Goal: Task Accomplishment & Management: Use online tool/utility

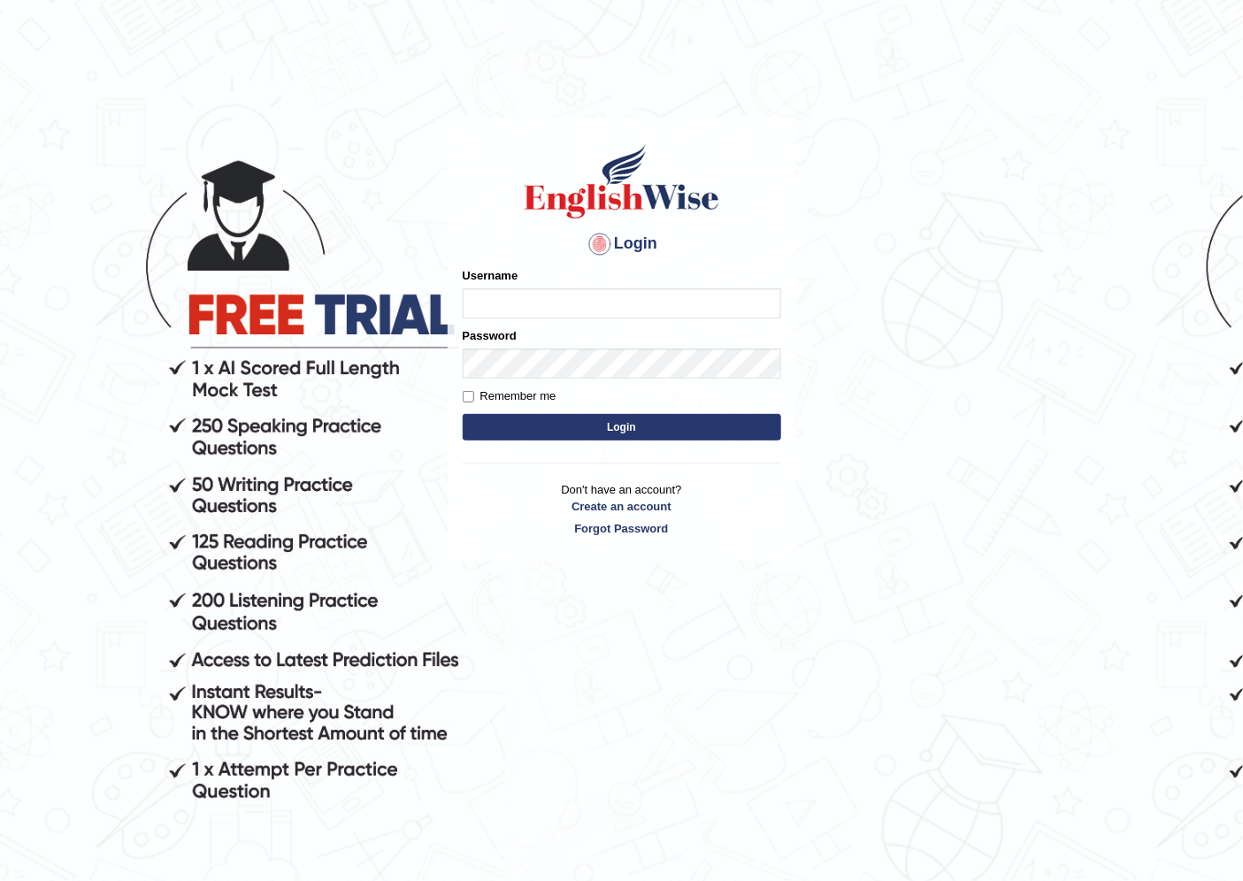
drag, startPoint x: 0, startPoint y: 0, endPoint x: 851, endPoint y: 458, distance: 966.4
click at [851, 458] on body "Login Please fix the following errors: Username Password Remember me Login Don'…" at bounding box center [621, 502] width 1243 height 881
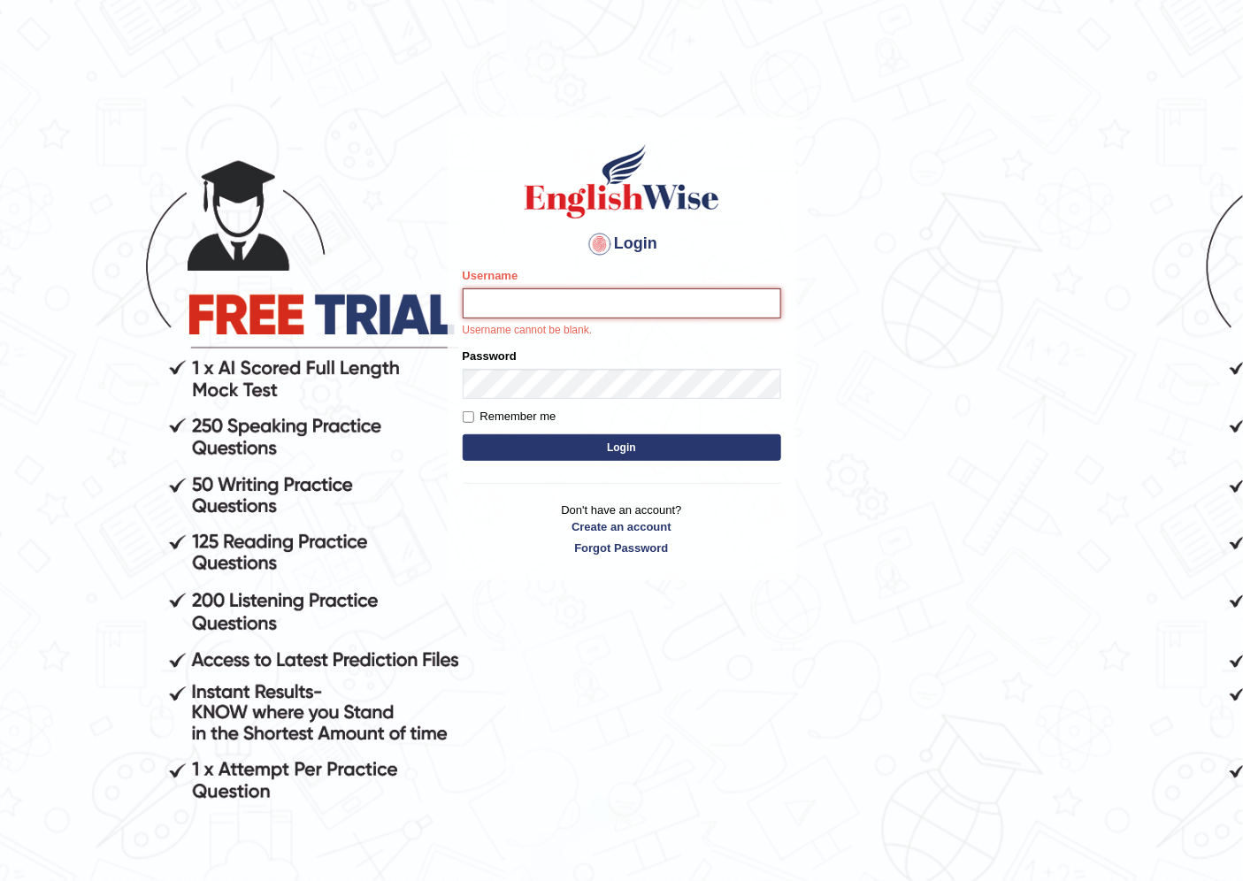
click at [647, 308] on input "Username" at bounding box center [622, 303] width 318 height 30
type input "pramod_parramatta"
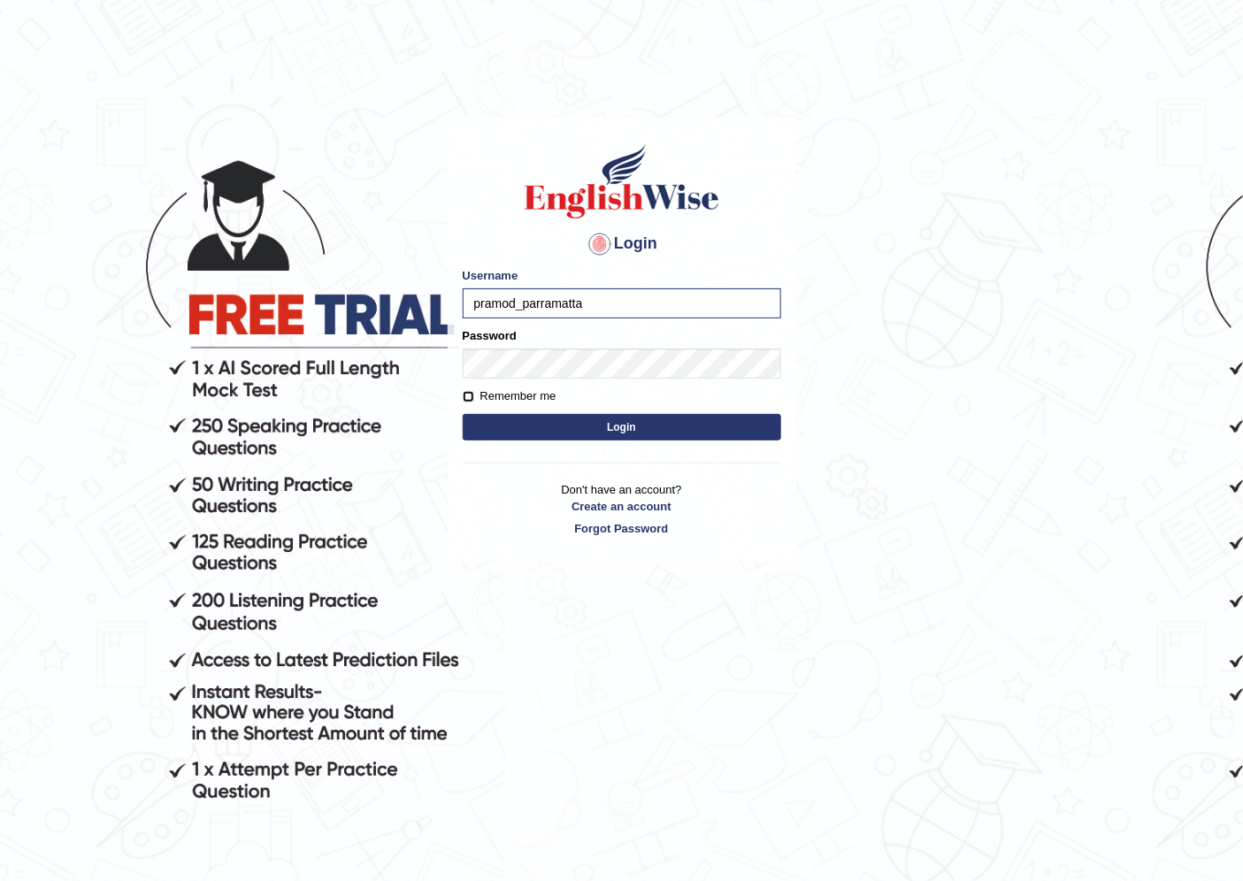
click at [469, 394] on input "Remember me" at bounding box center [468, 396] width 11 height 11
checkbox input "true"
click at [576, 430] on button "Login" at bounding box center [622, 427] width 318 height 27
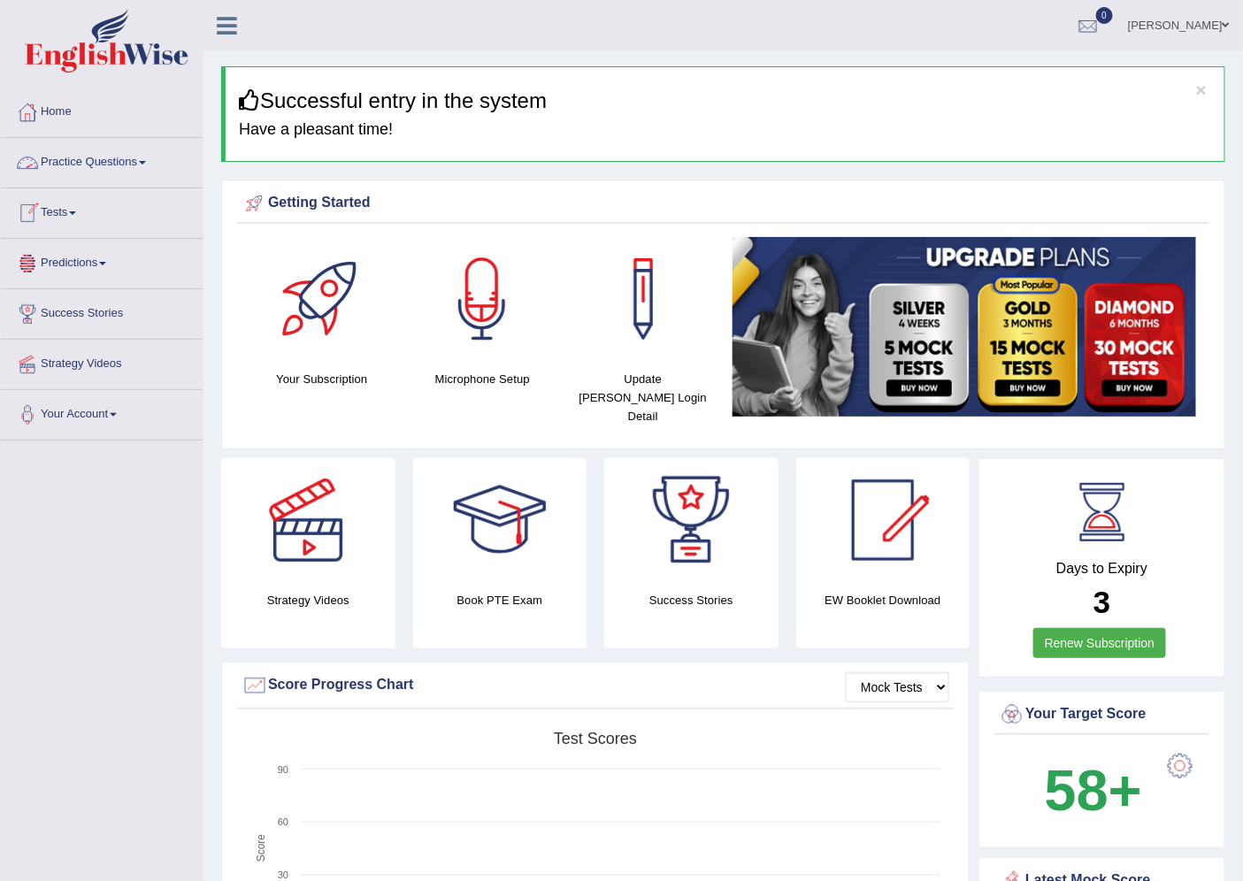
click at [144, 157] on link "Practice Questions" at bounding box center [102, 160] width 202 height 44
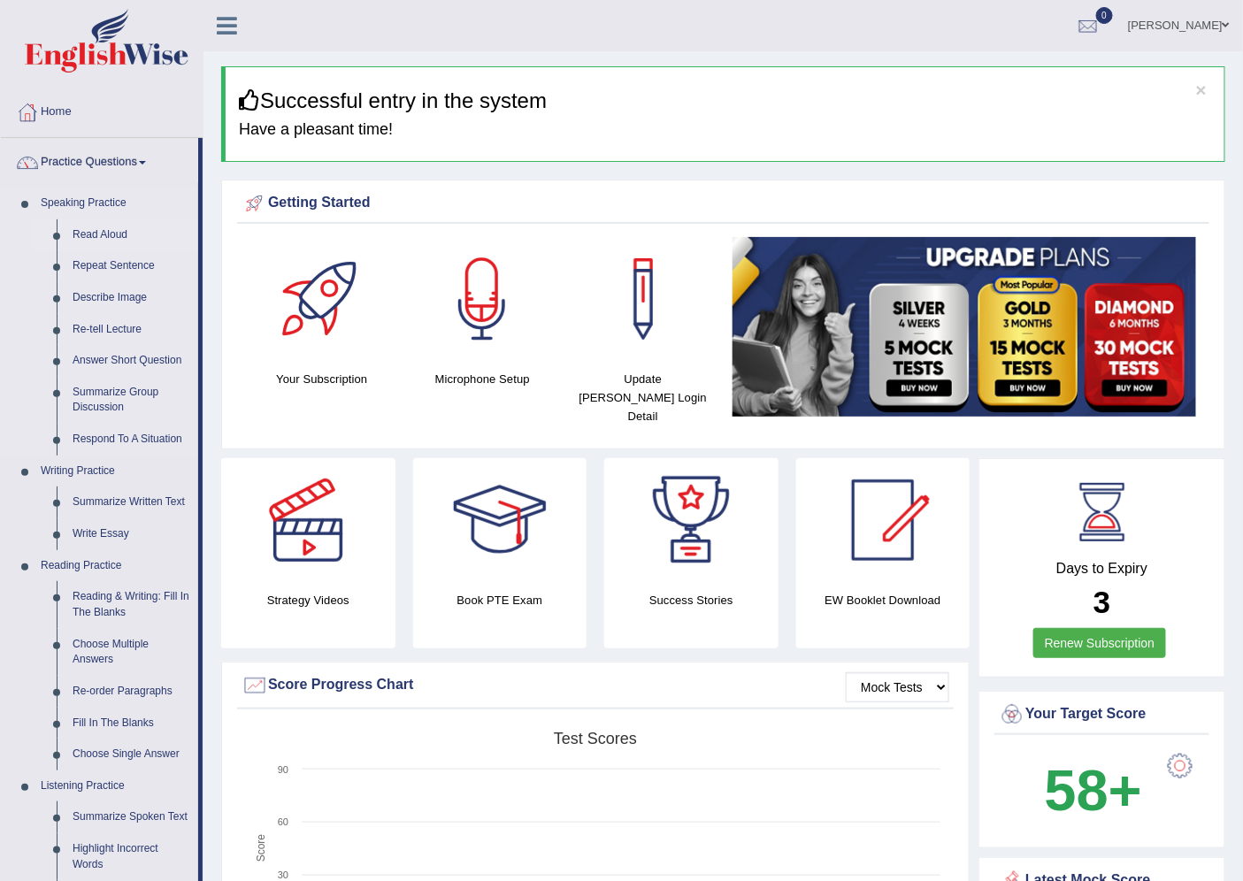
click at [120, 234] on link "Read Aloud" at bounding box center [132, 235] width 134 height 32
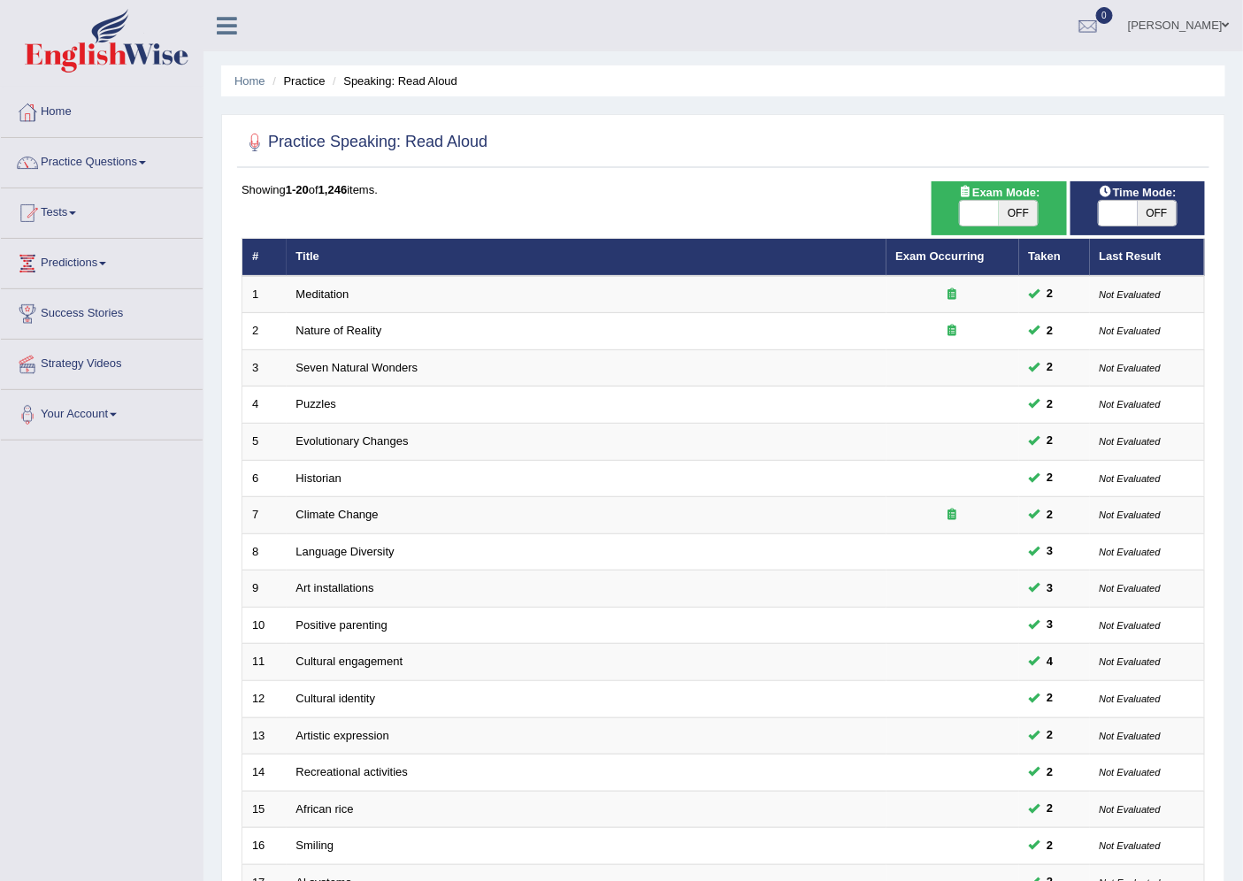
click at [1156, 213] on span "OFF" at bounding box center [1157, 213] width 39 height 25
checkbox input "true"
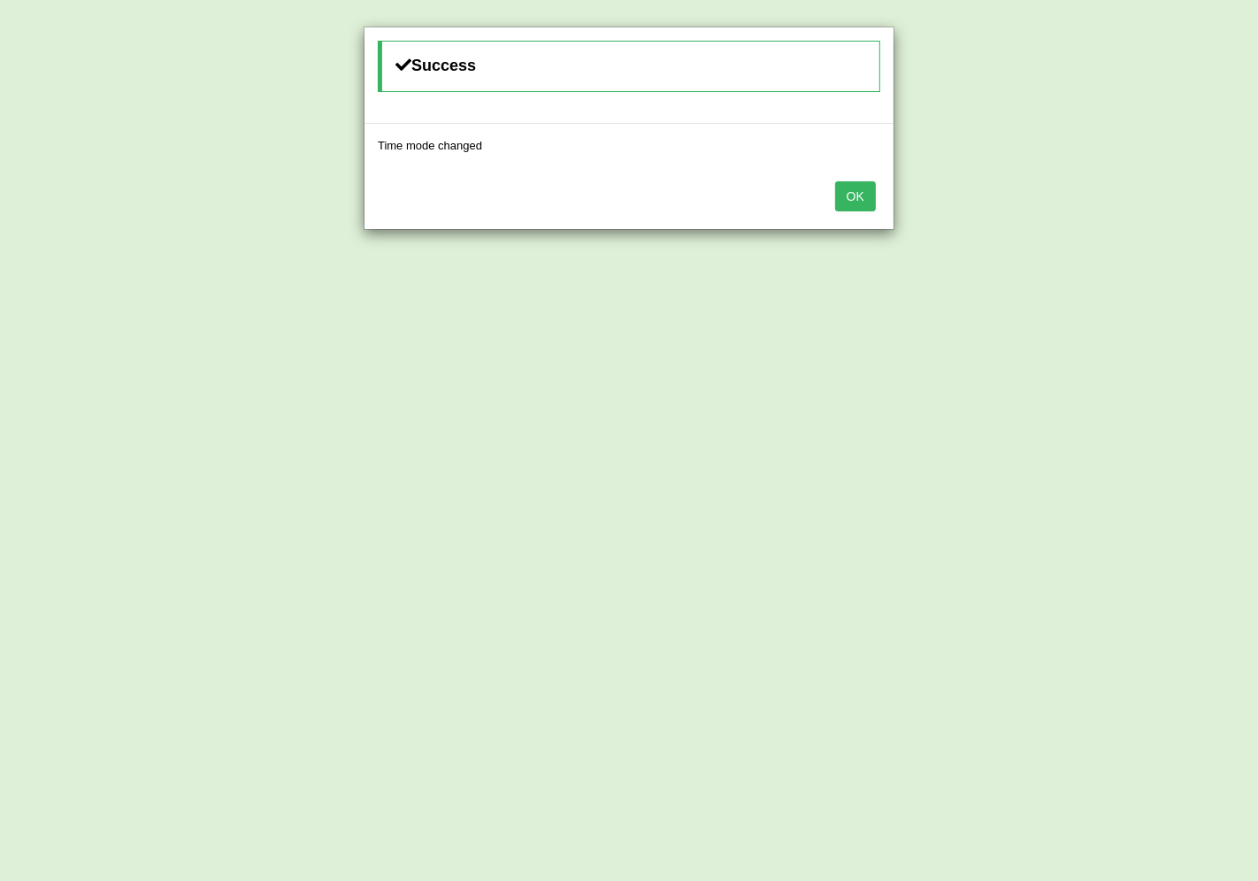
click at [865, 188] on button "OK" at bounding box center [855, 196] width 41 height 30
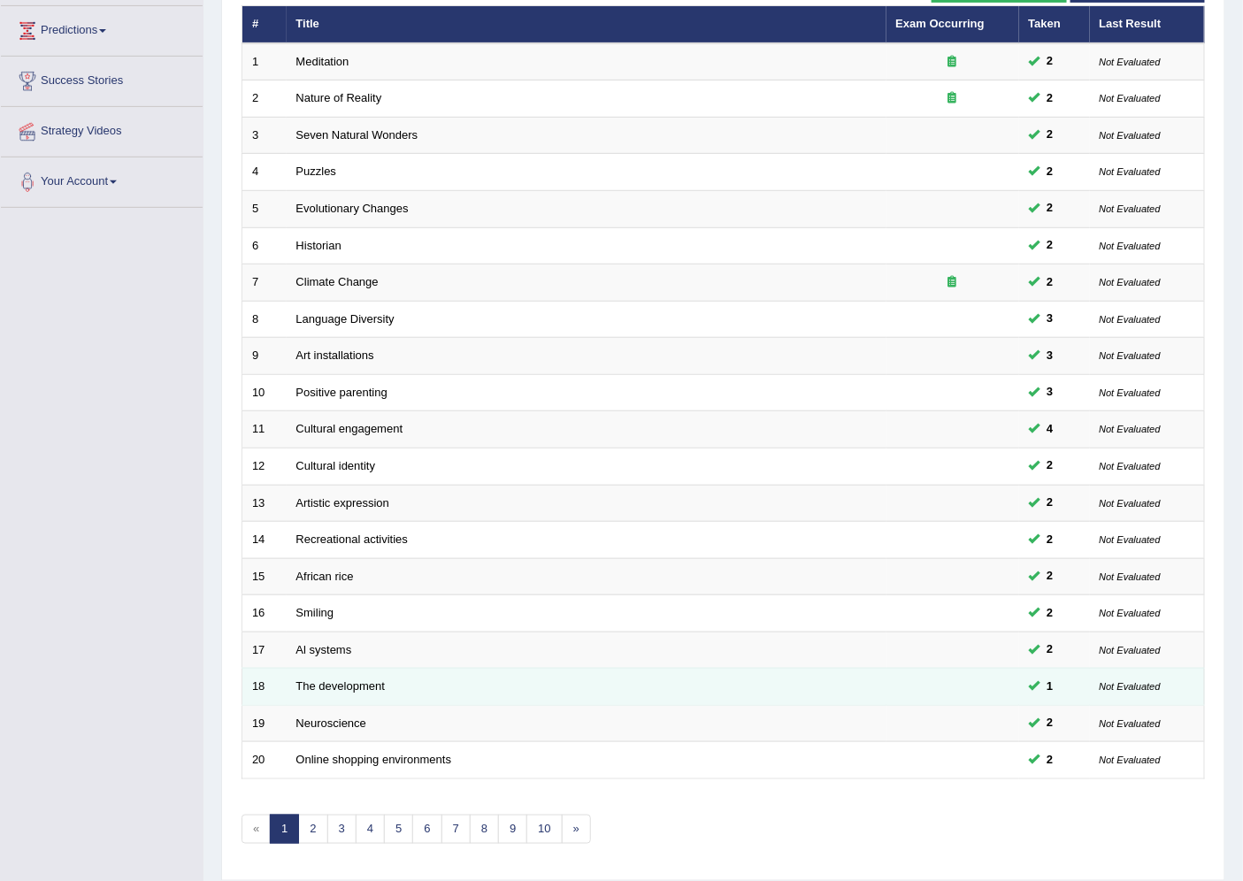
scroll to position [289, 0]
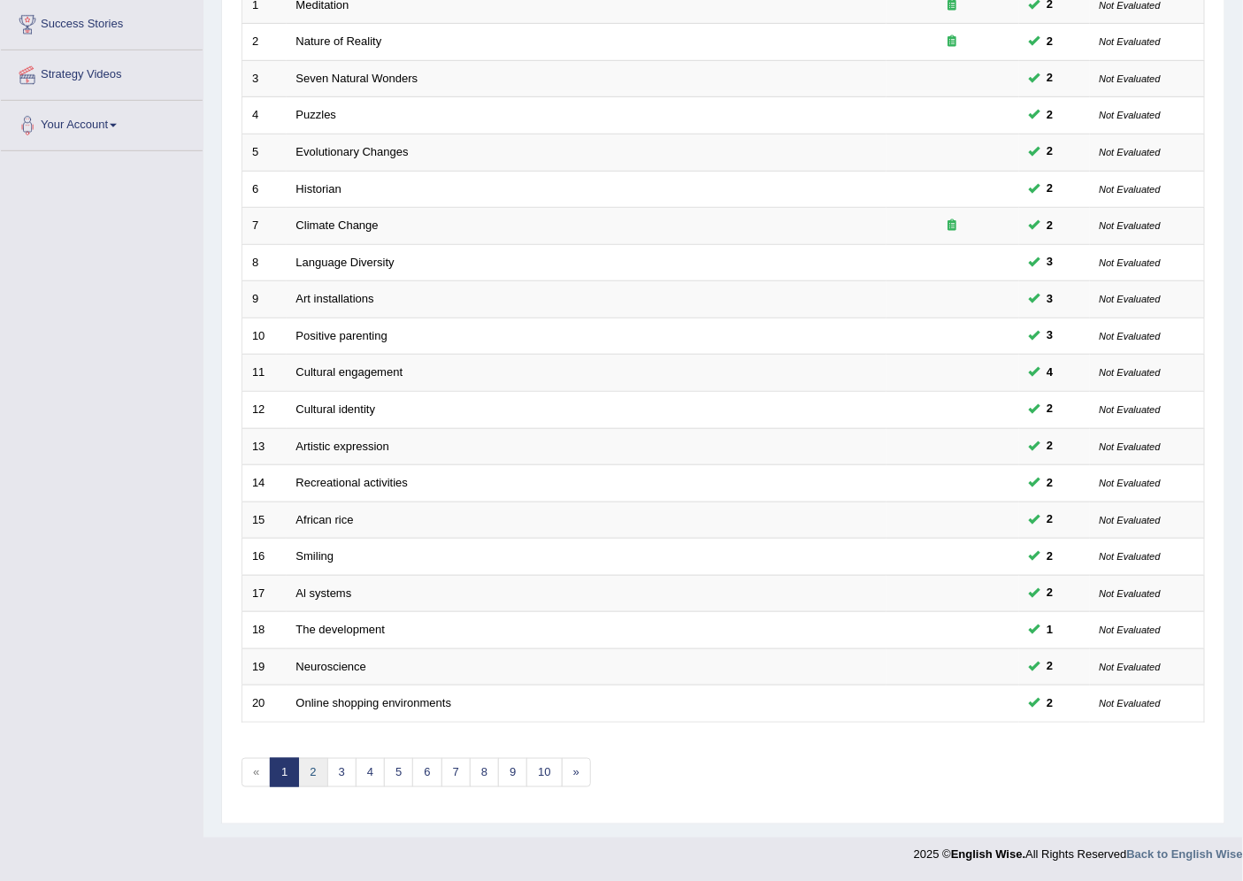
click at [318, 780] on link "2" at bounding box center [312, 772] width 29 height 29
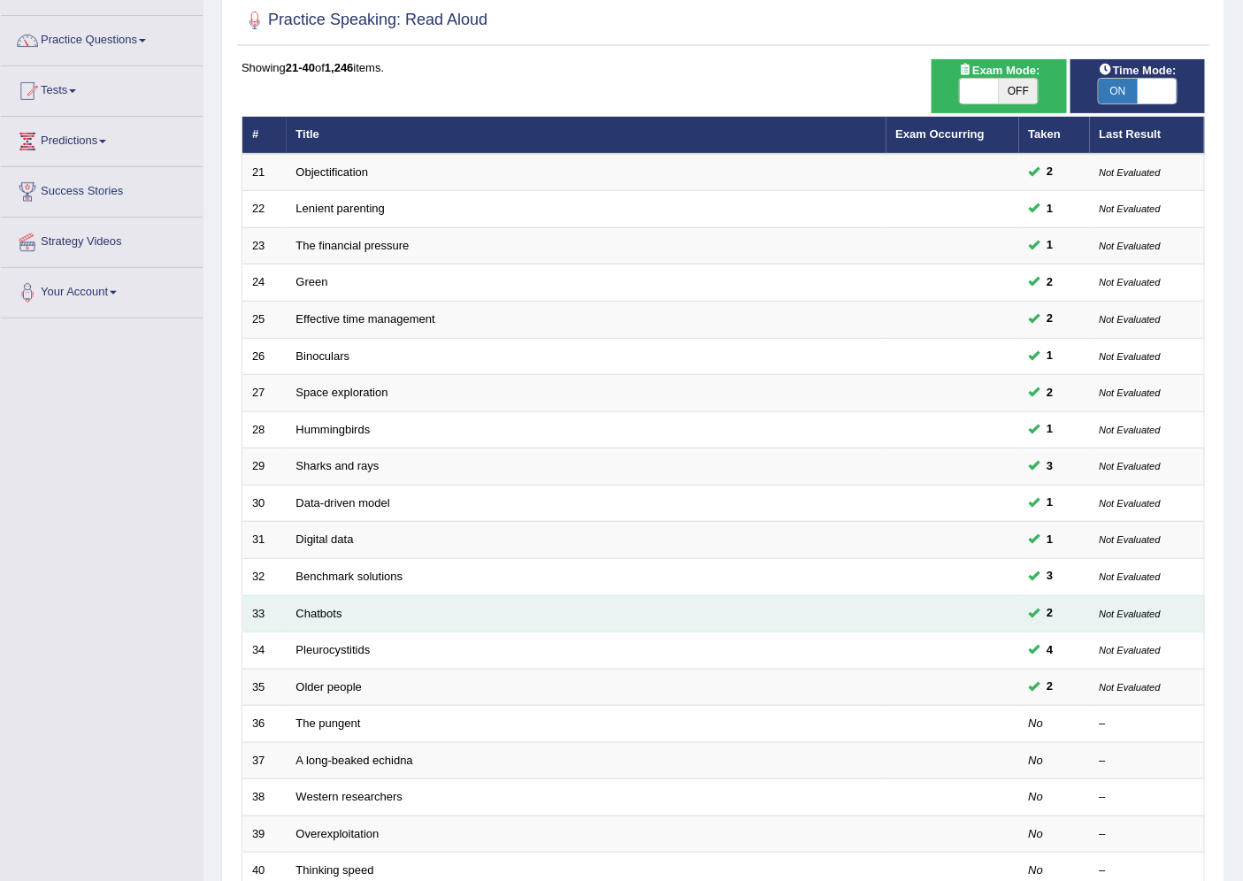
scroll to position [289, 0]
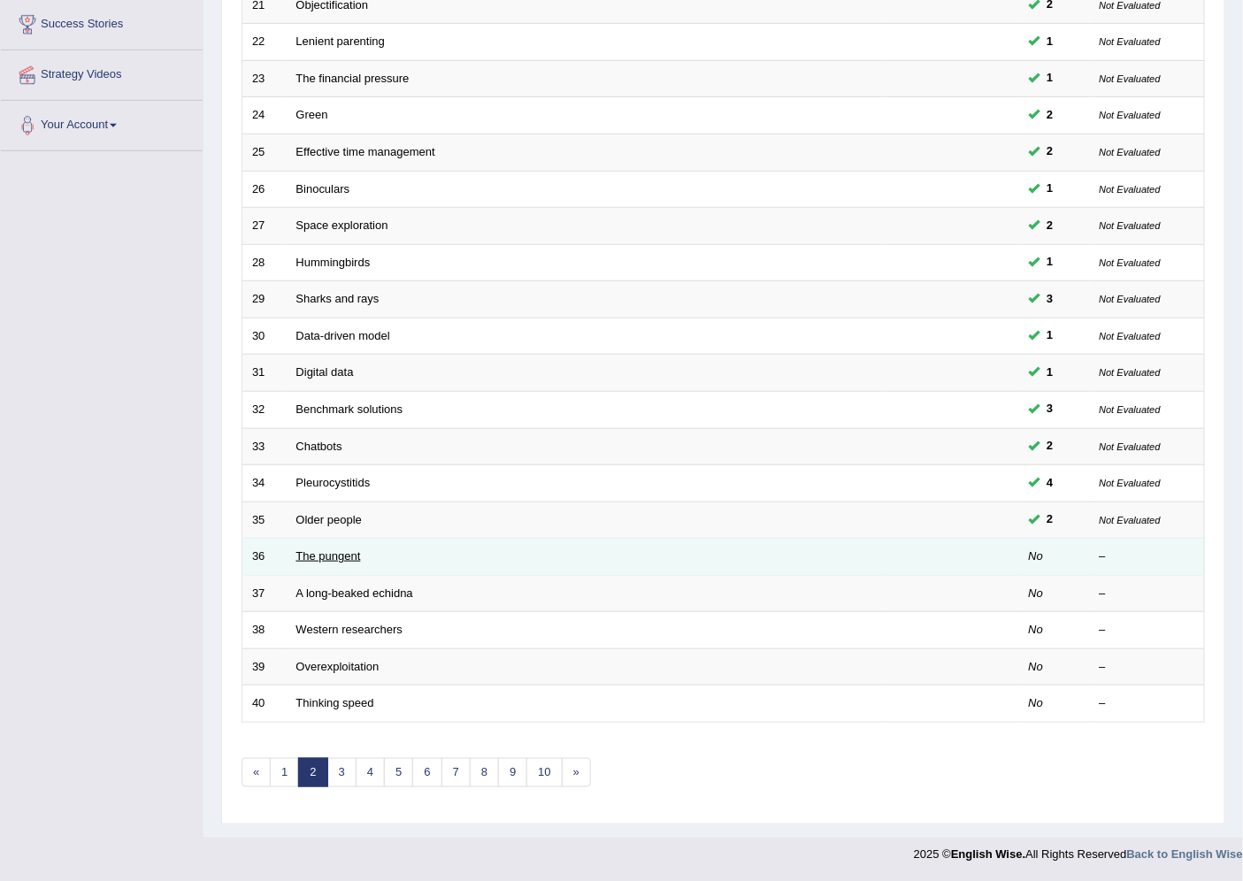
click at [343, 557] on link "The pungent" at bounding box center [328, 555] width 65 height 13
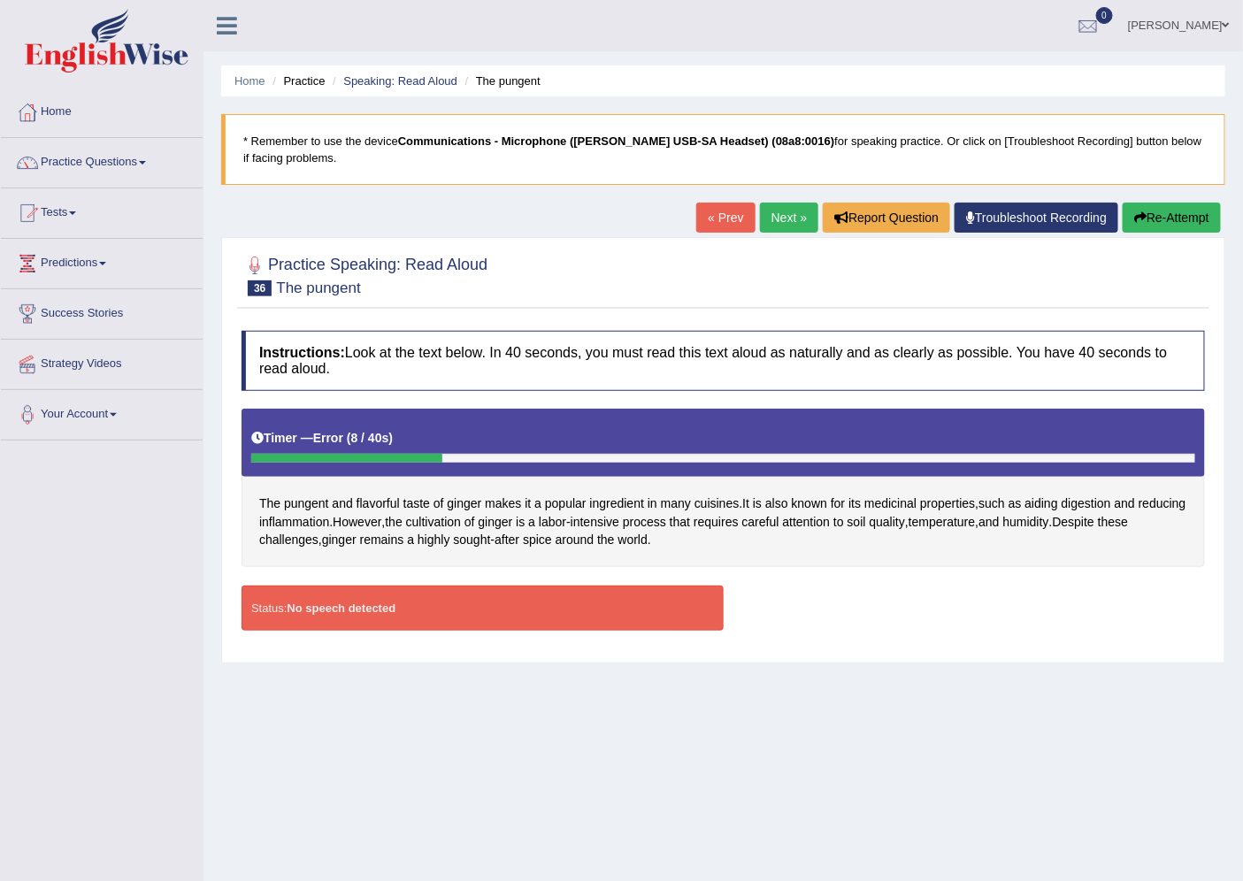
click at [410, 607] on div "Status: No speech detected" at bounding box center [482, 608] width 482 height 45
click at [1143, 215] on button "Re-Attempt" at bounding box center [1171, 218] width 98 height 30
click at [249, 266] on div at bounding box center [254, 265] width 27 height 27
click at [295, 82] on li "Practice" at bounding box center [296, 81] width 57 height 17
click at [384, 83] on link "Speaking: Read Aloud" at bounding box center [400, 80] width 114 height 13
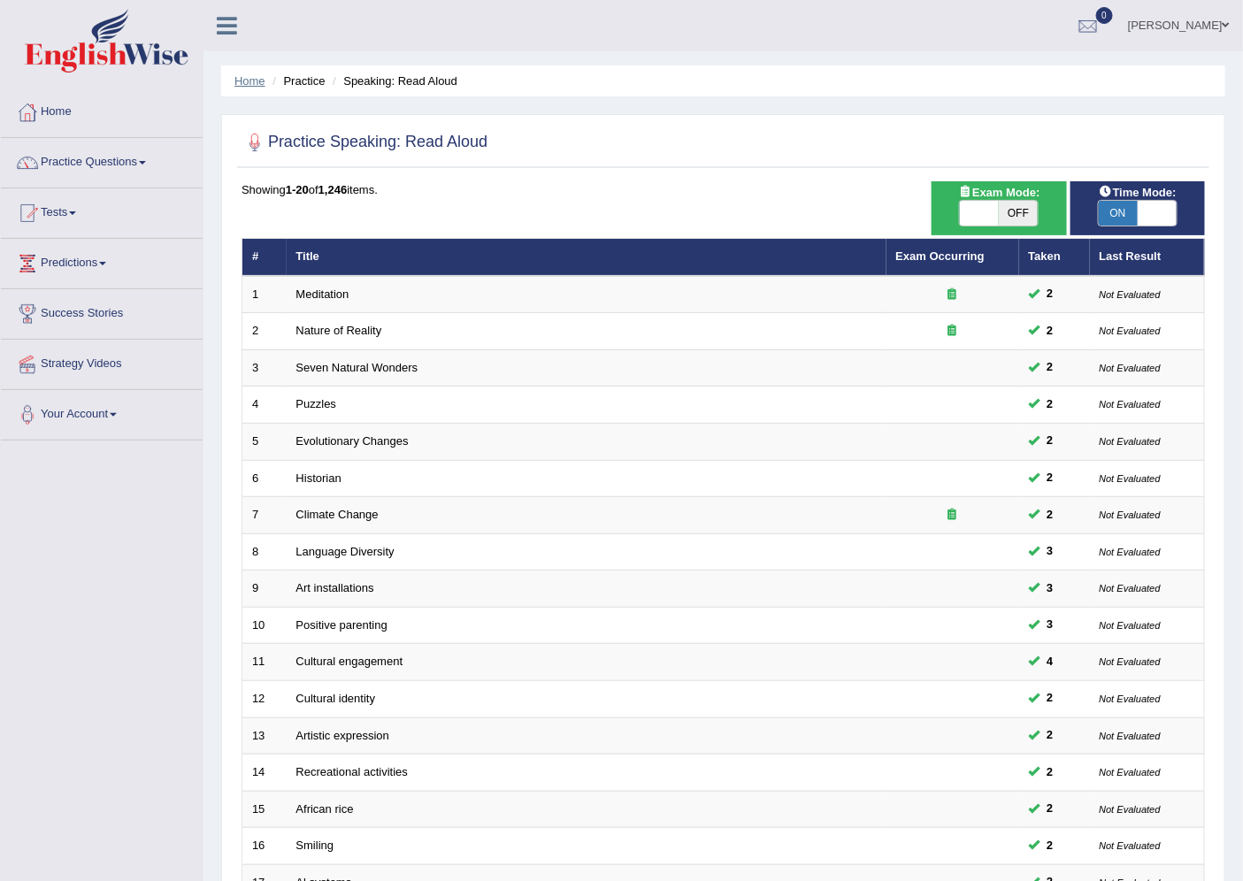
click at [255, 77] on link "Home" at bounding box center [249, 80] width 31 height 13
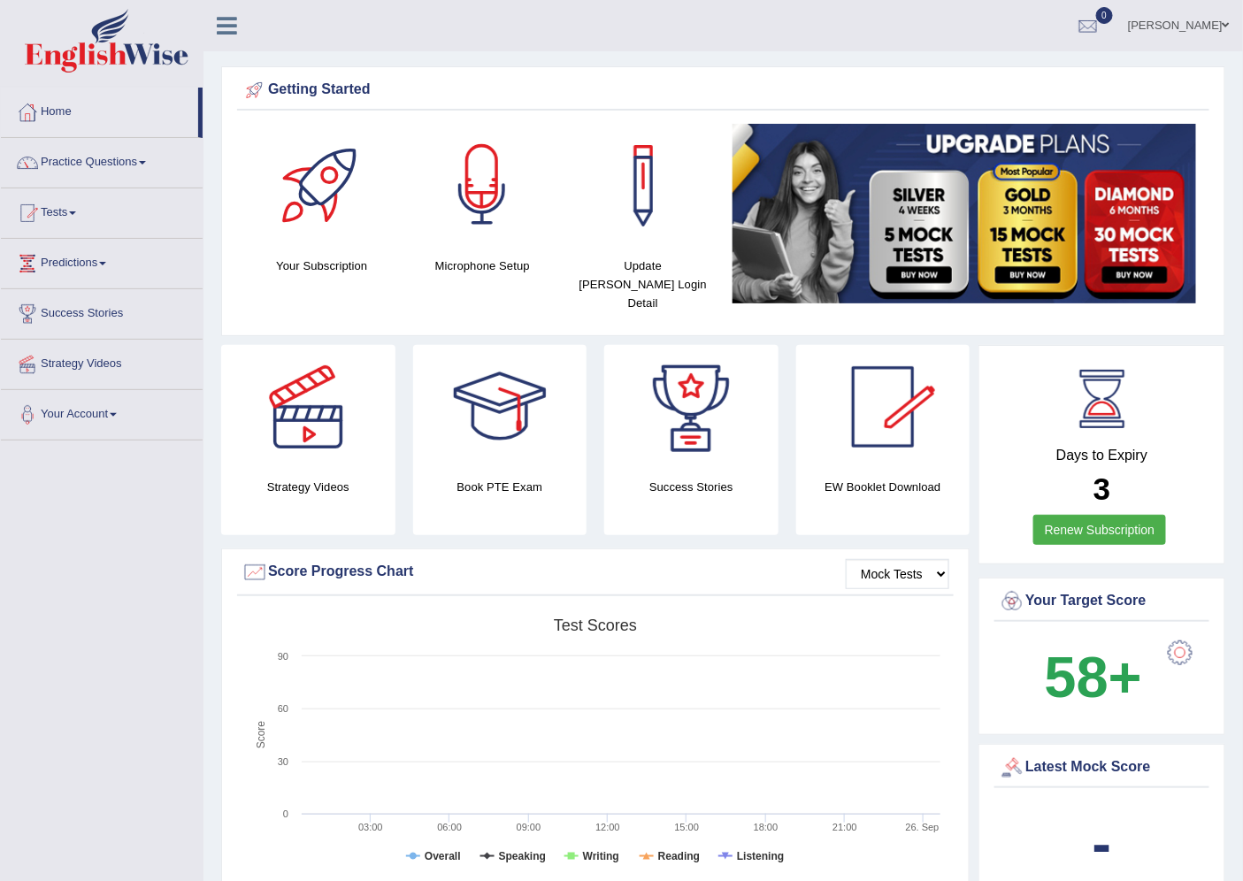
click at [476, 209] on div at bounding box center [482, 186] width 124 height 124
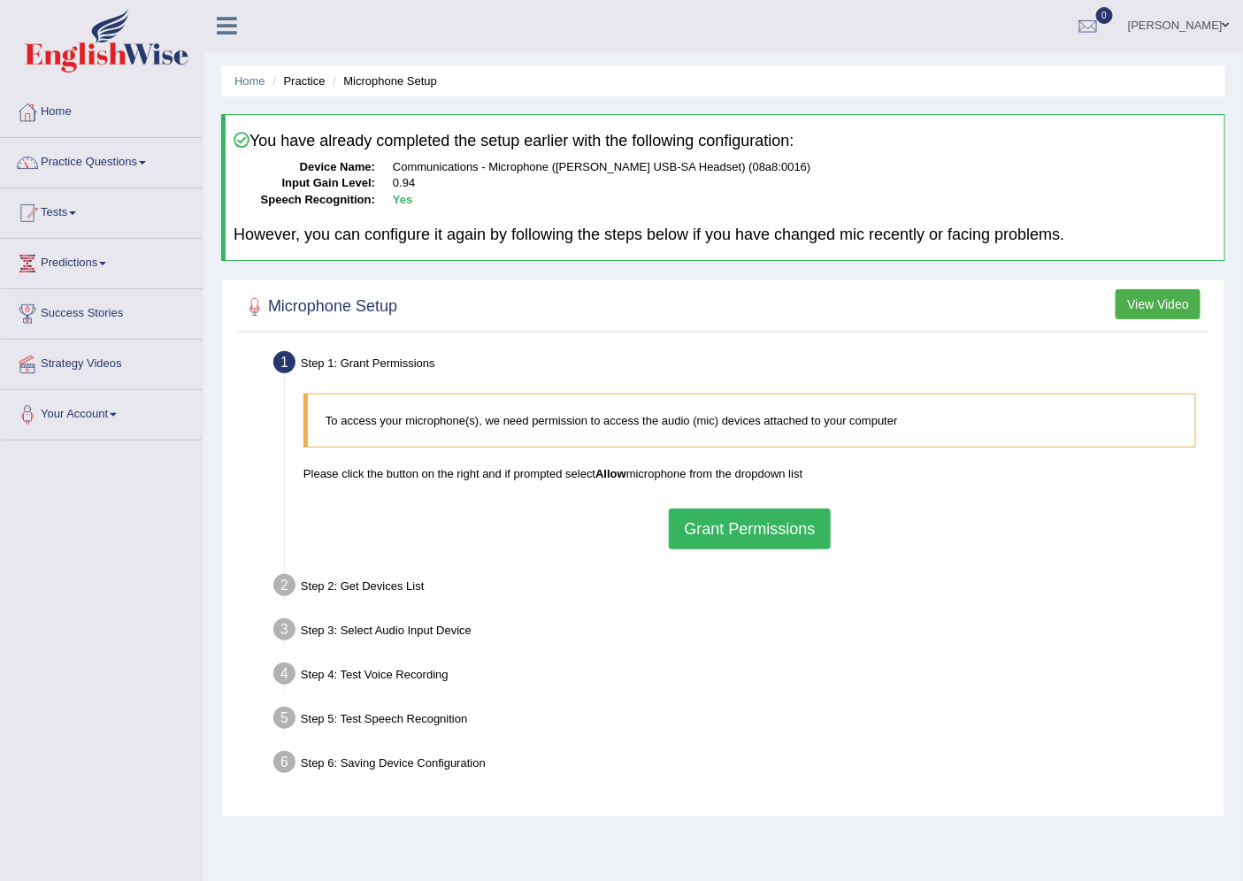
click at [776, 532] on button "Grant Permissions" at bounding box center [749, 529] width 161 height 41
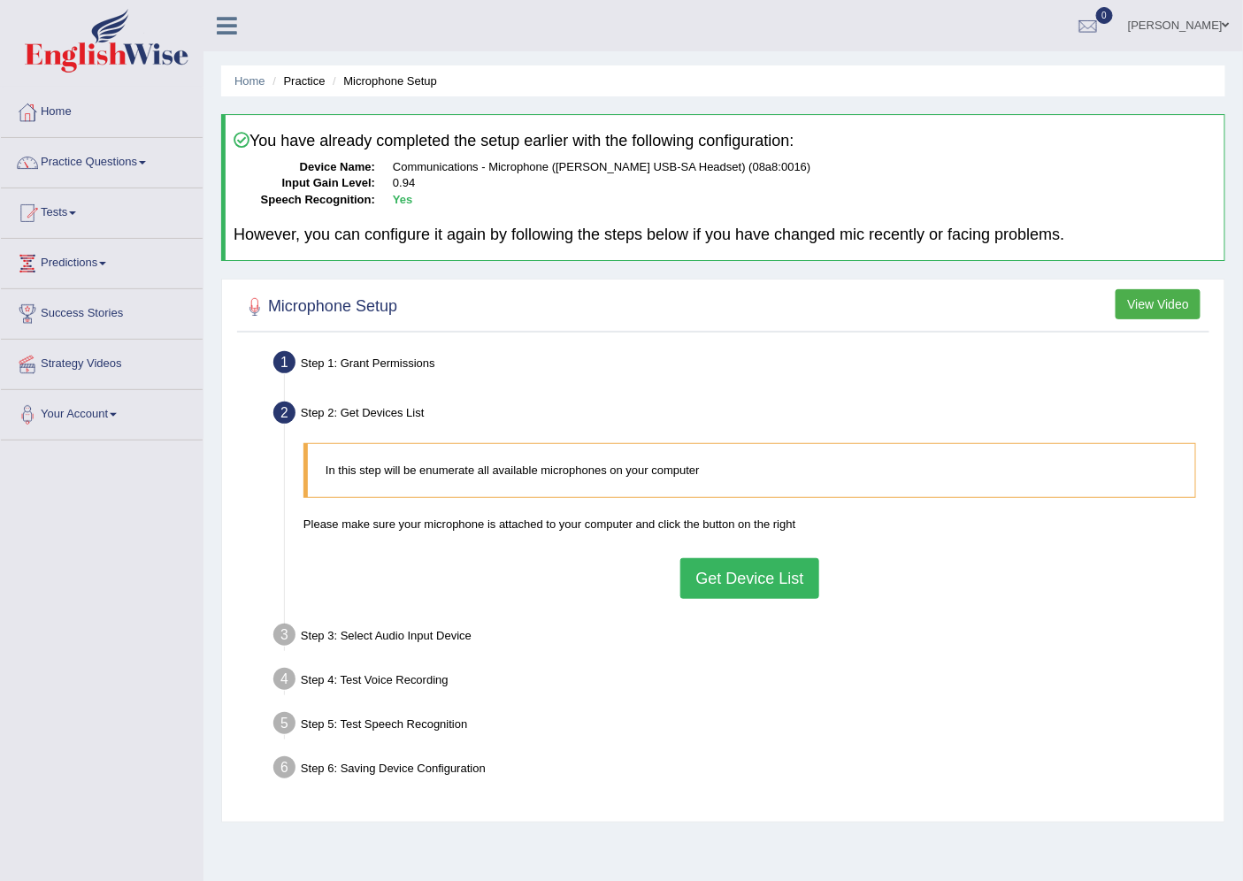
click at [756, 575] on button "Get Device List" at bounding box center [749, 578] width 138 height 41
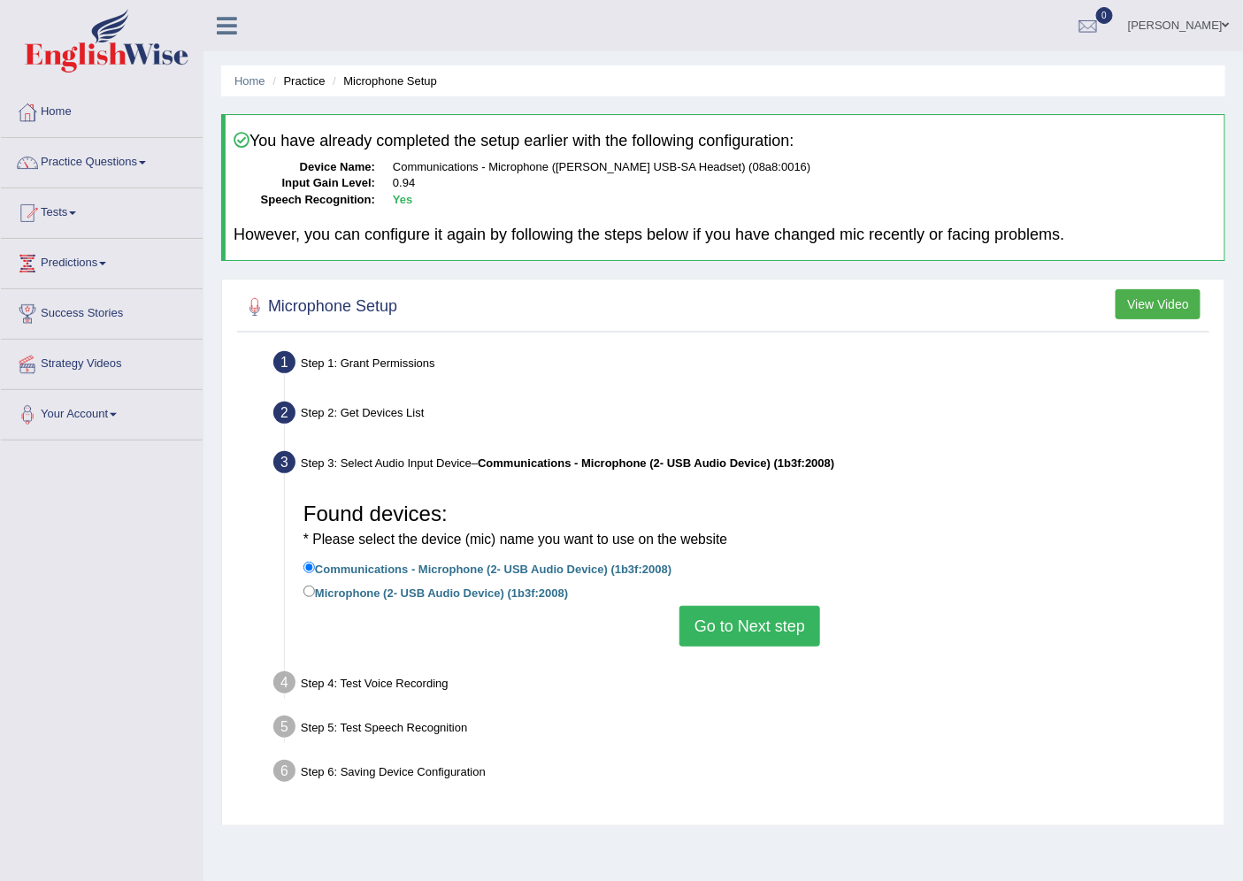
click at [764, 629] on button "Go to Next step" at bounding box center [749, 626] width 141 height 41
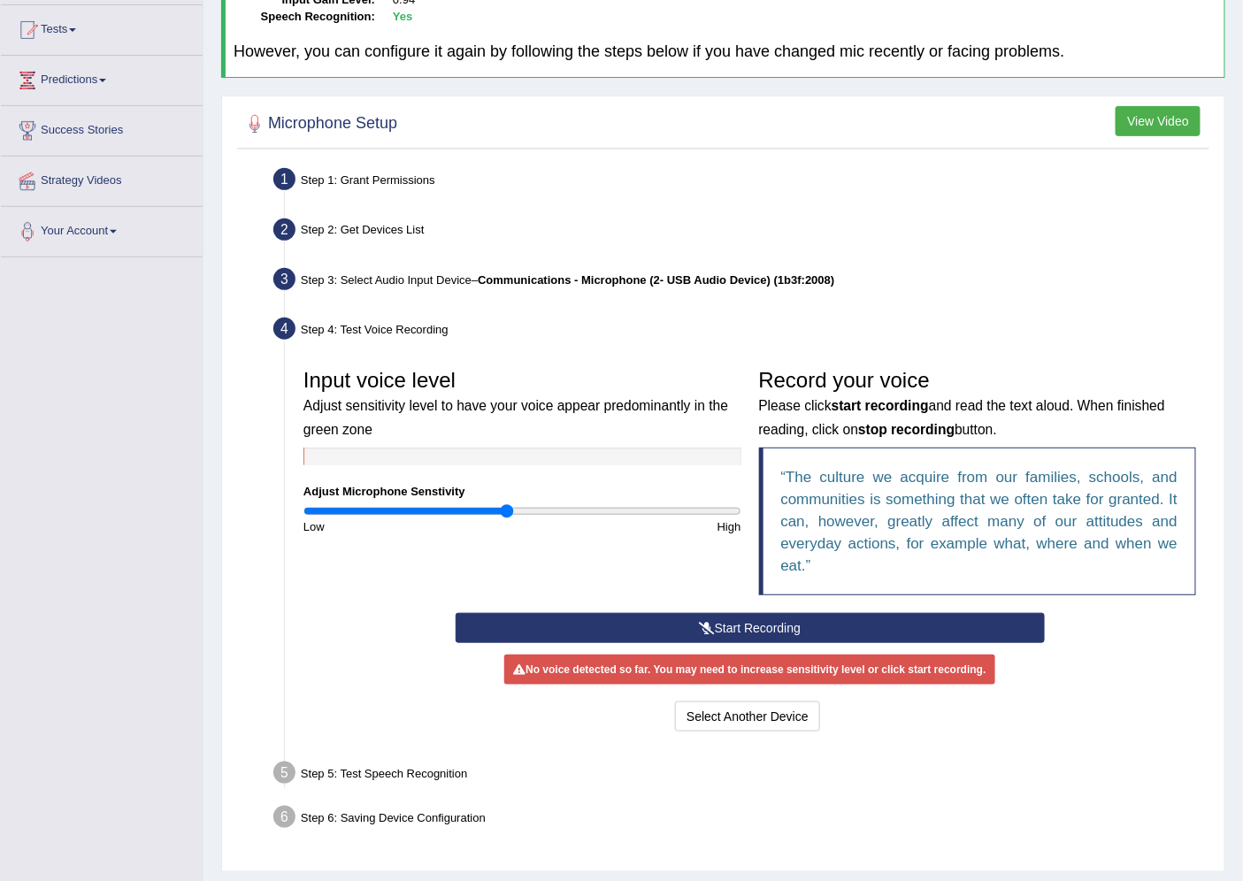
scroll to position [196, 0]
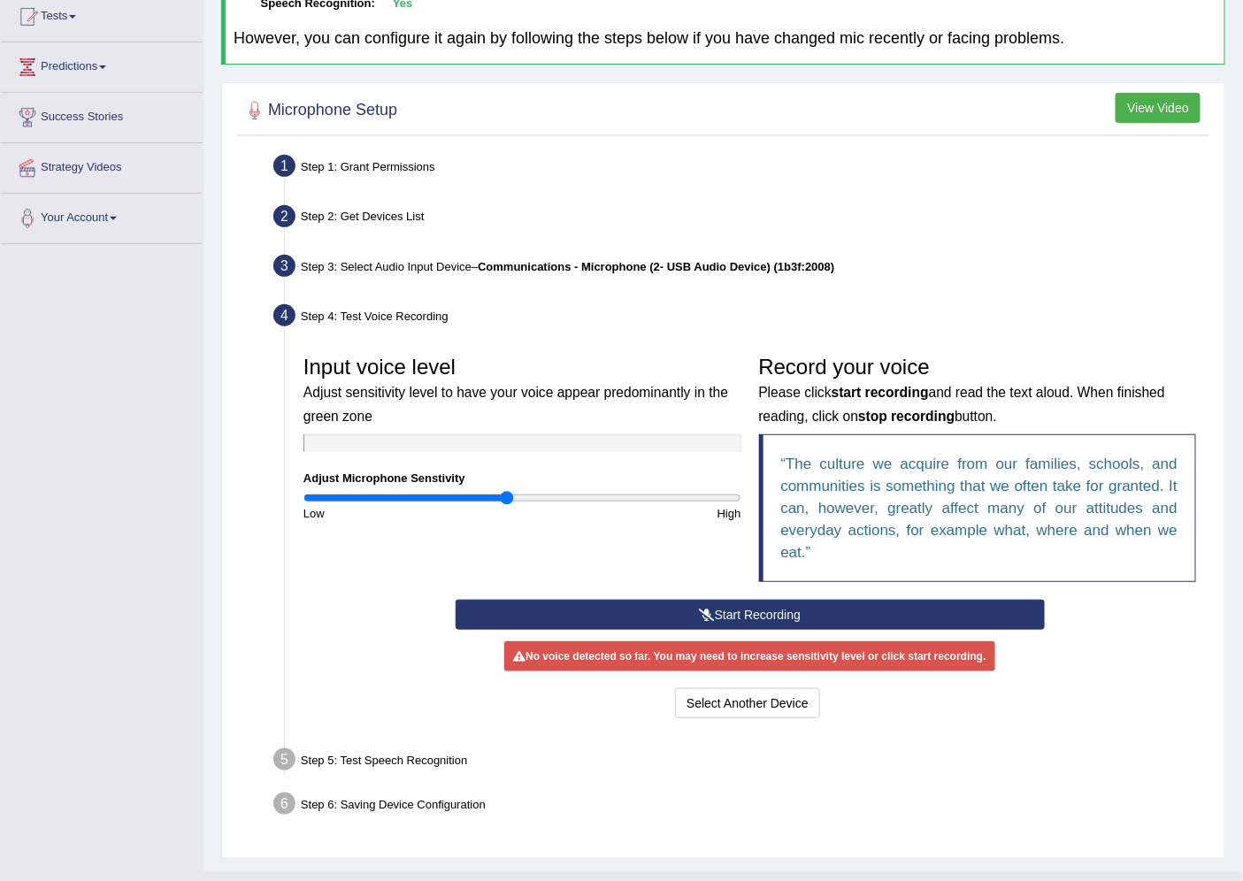
click at [776, 613] on button "Start Recording" at bounding box center [750, 615] width 589 height 30
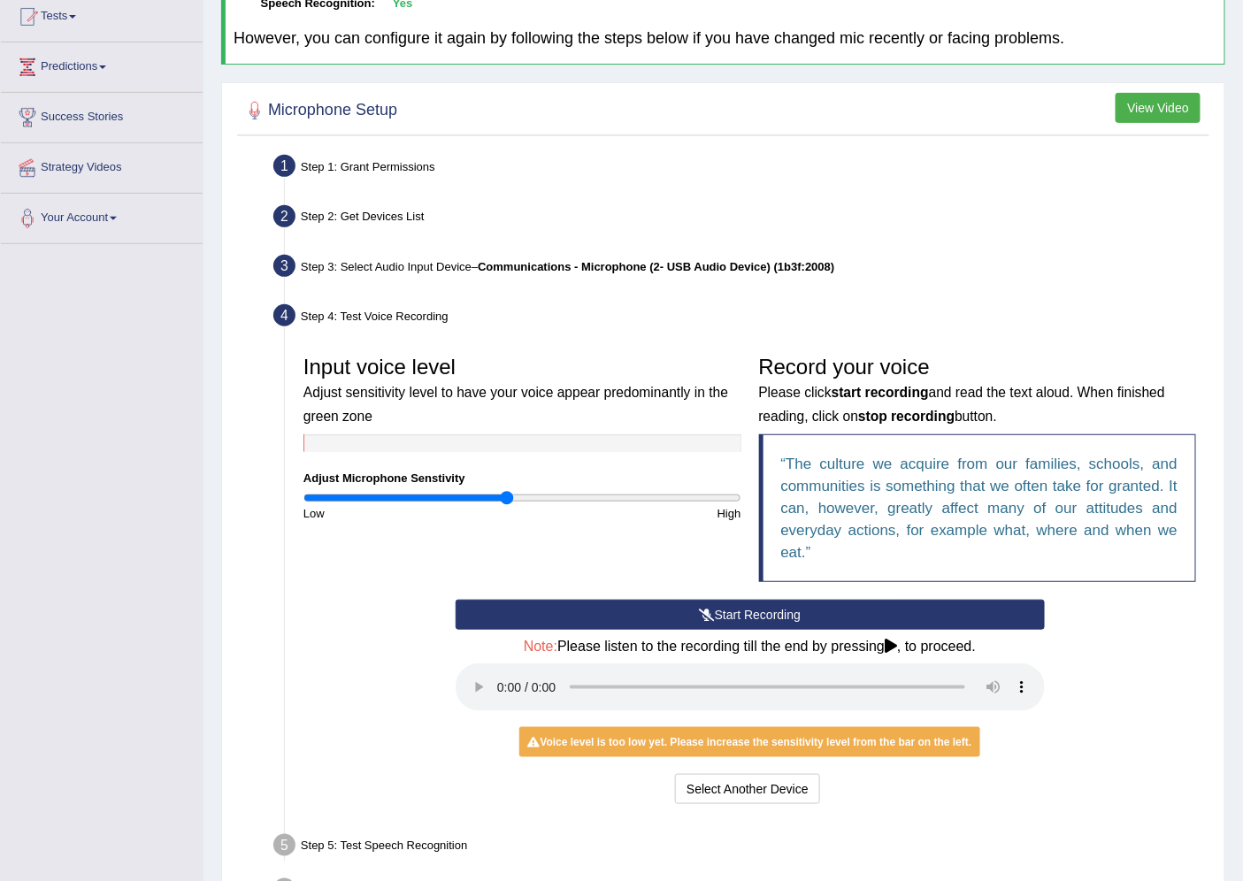
click at [891, 642] on icon at bounding box center [891, 646] width 12 height 14
click at [770, 605] on button "Start Recording" at bounding box center [750, 615] width 589 height 30
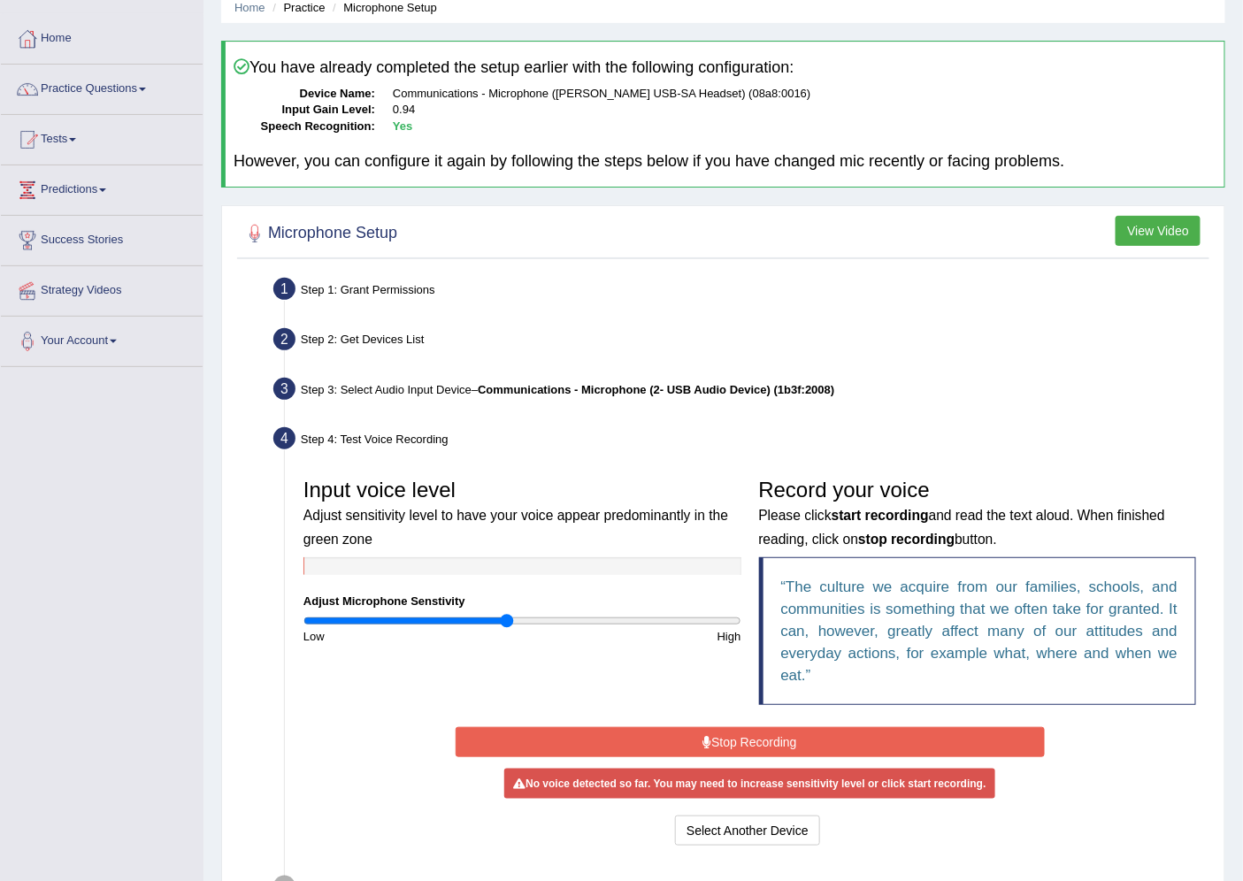
scroll to position [0, 0]
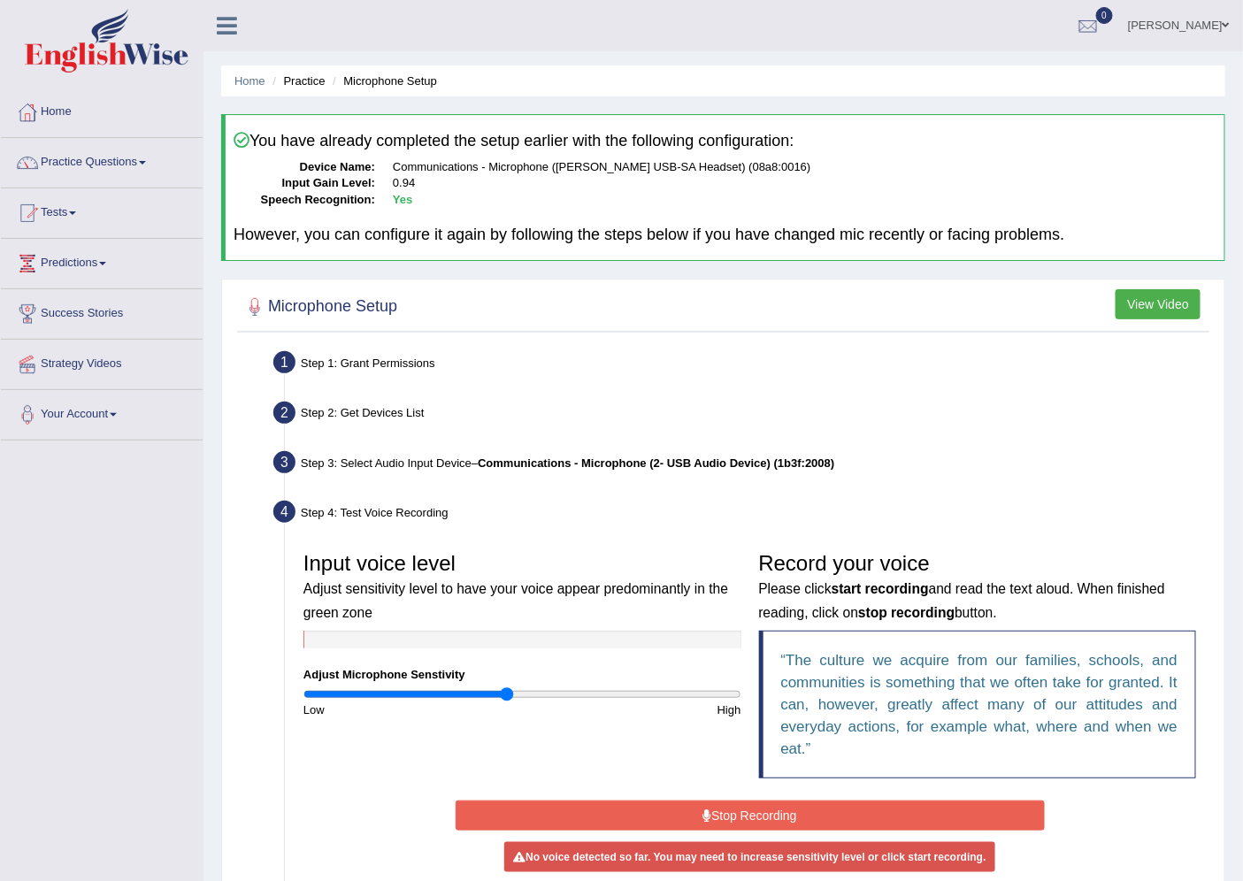
click at [404, 84] on li "Microphone Setup" at bounding box center [382, 81] width 109 height 17
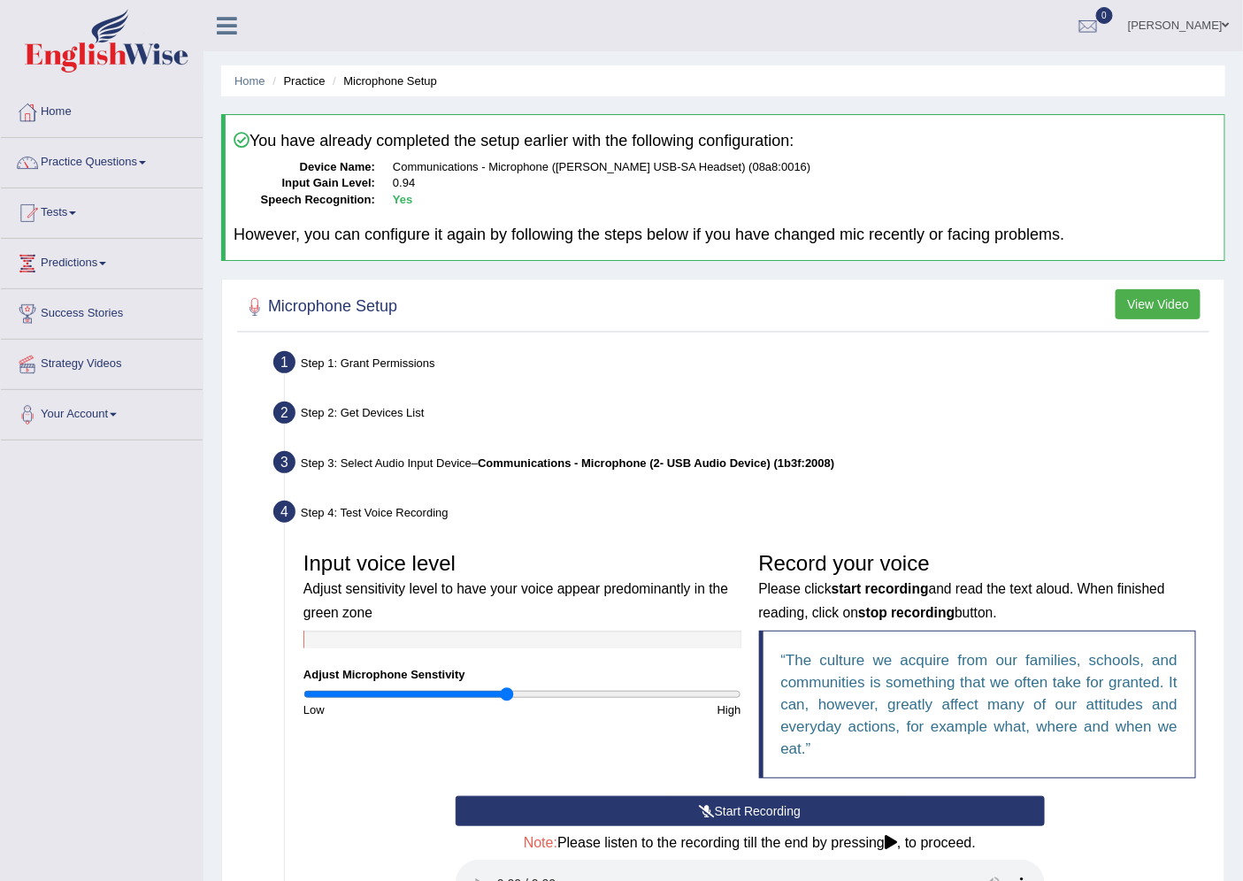
click at [223, 25] on icon at bounding box center [227, 25] width 20 height 23
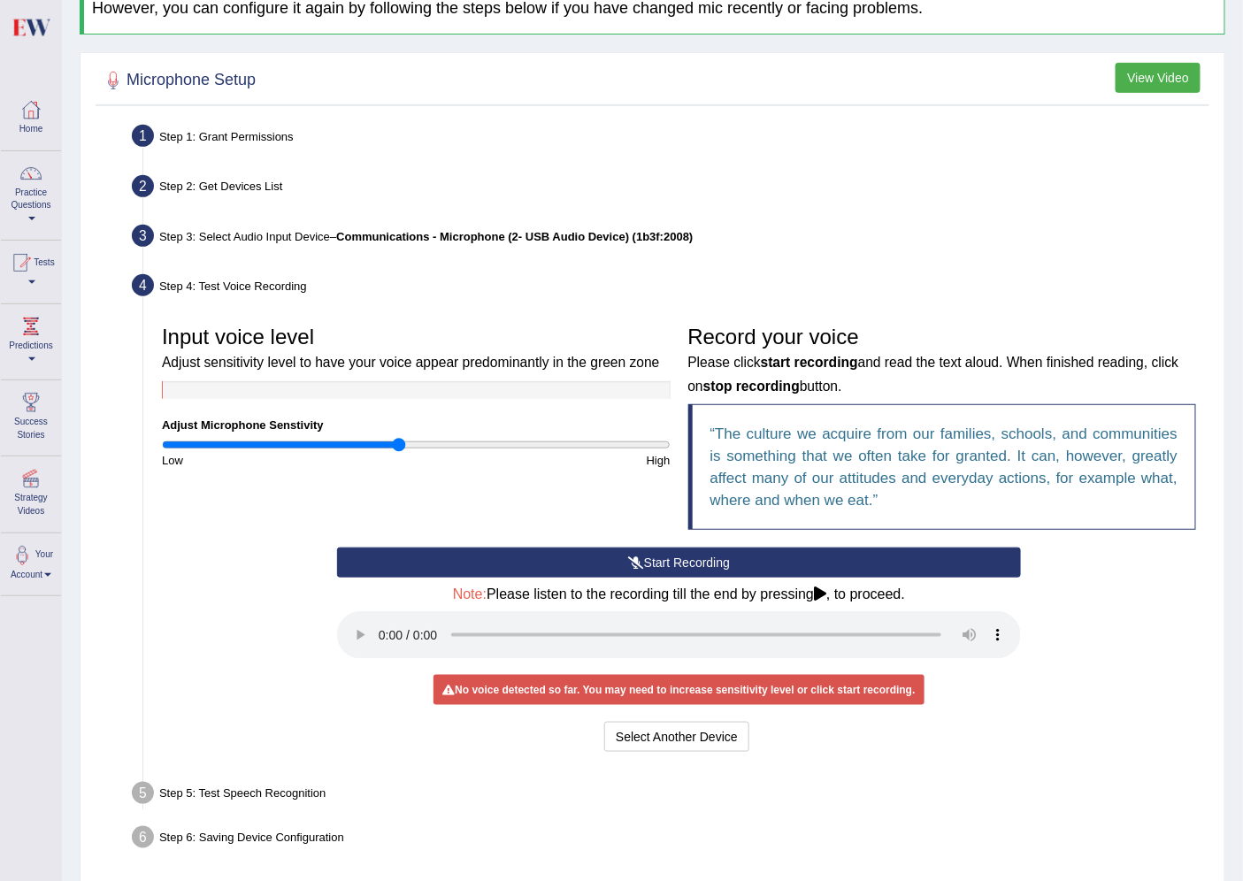
scroll to position [302, 0]
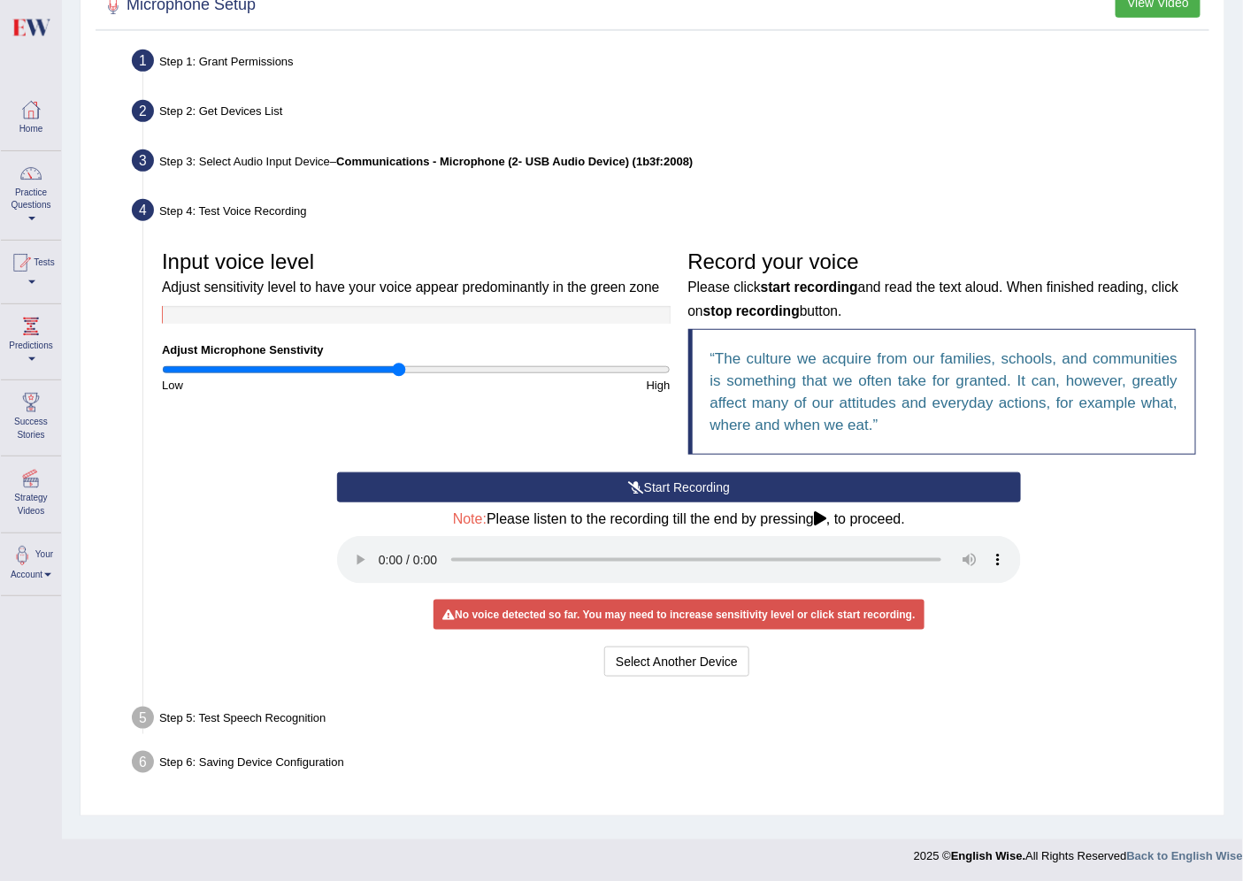
click at [667, 485] on button "Start Recording" at bounding box center [679, 487] width 684 height 30
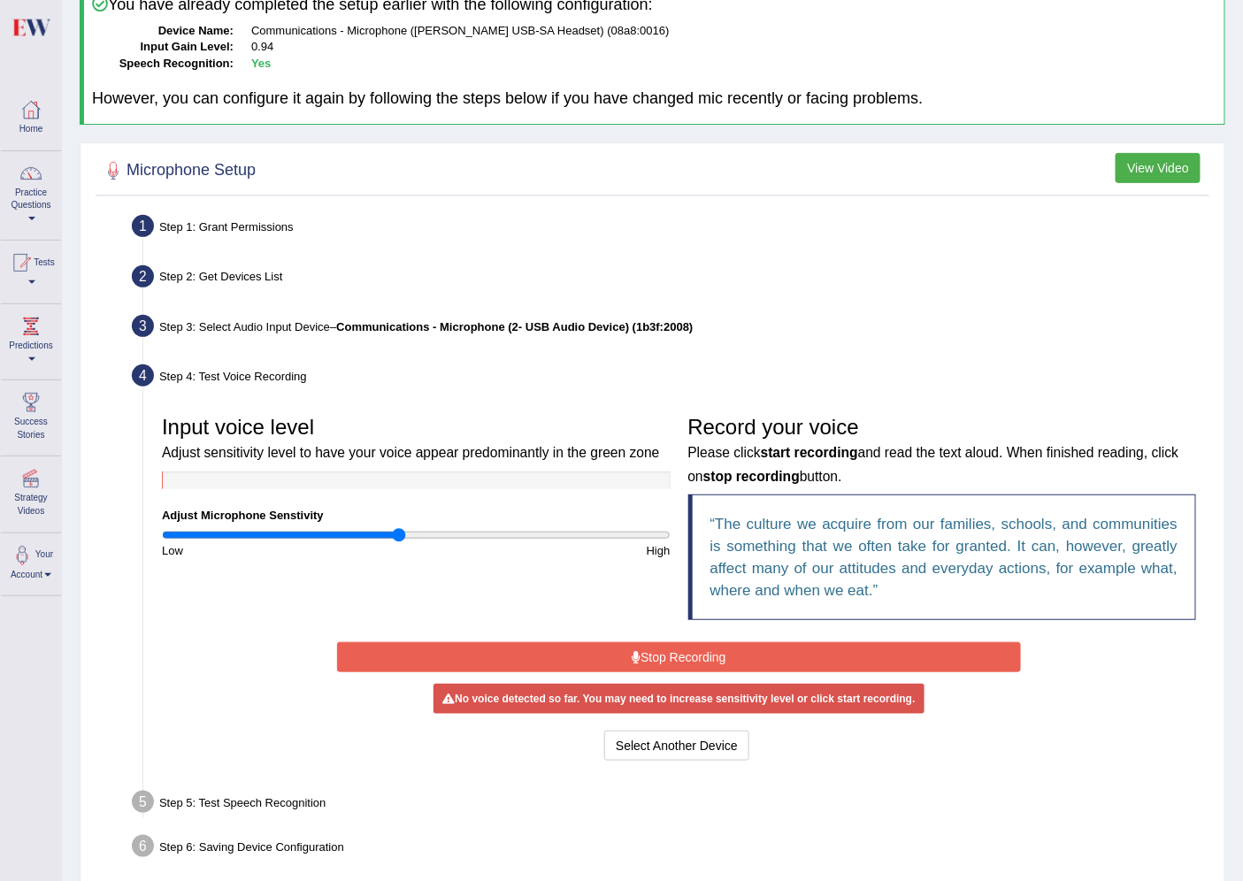
scroll to position [0, 0]
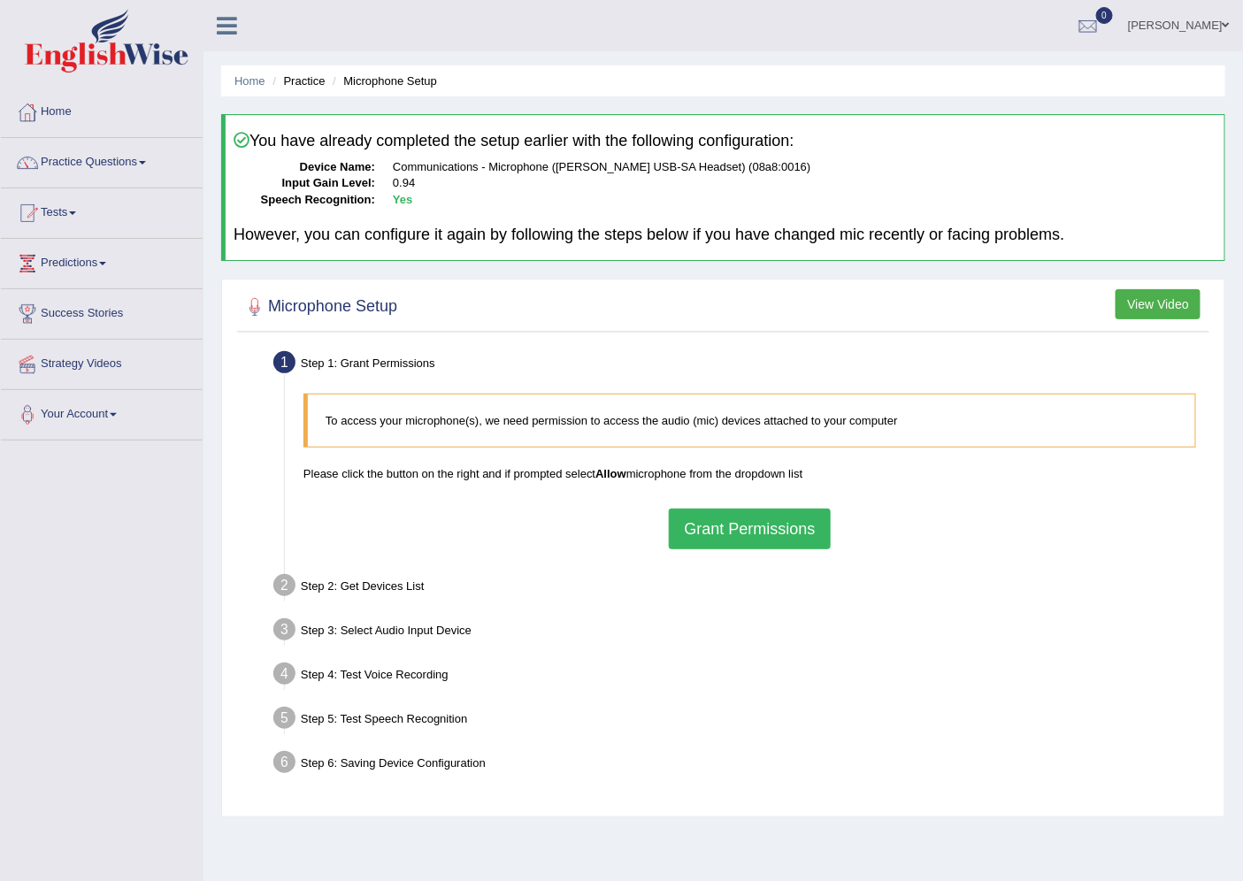
click at [1225, 27] on span at bounding box center [1225, 24] width 7 height 11
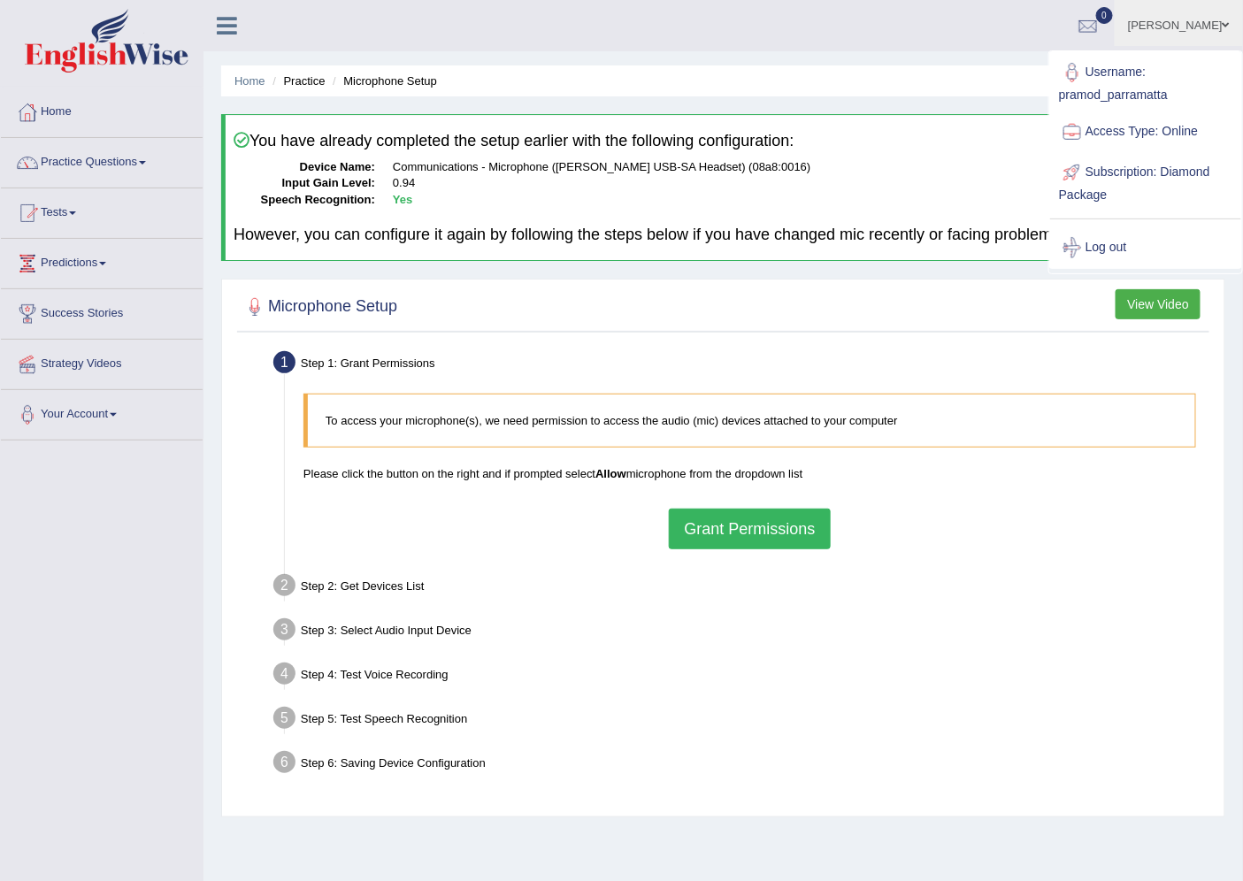
click at [1113, 242] on link "Log out" at bounding box center [1145, 247] width 191 height 41
